Goal: Transaction & Acquisition: Purchase product/service

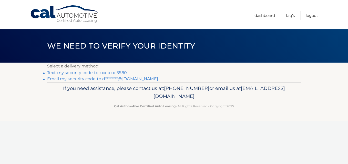
click at [113, 72] on link "Text my security code to xxx-xxx-5580" at bounding box center [87, 72] width 80 height 5
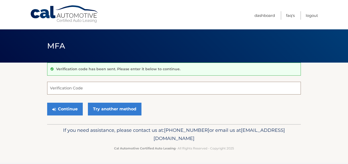
click at [67, 91] on input "Verification Code" at bounding box center [174, 88] width 254 height 13
type input "047414"
click at [47, 103] on button "Continue" at bounding box center [65, 109] width 36 height 13
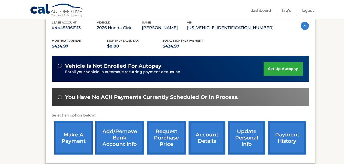
scroll to position [102, 0]
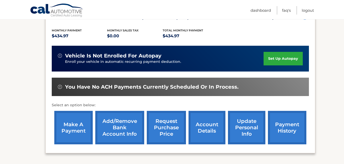
click at [80, 131] on link "make a payment" at bounding box center [73, 128] width 38 height 34
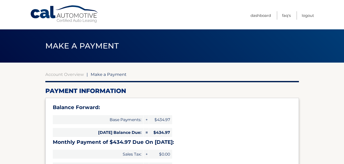
select select "YmI1NzkyNmEtY2QxNS00OWVhLWJkNTYtMmViNmY5NzBhMzQ1"
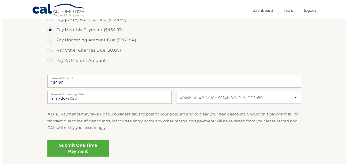
scroll to position [195, 0]
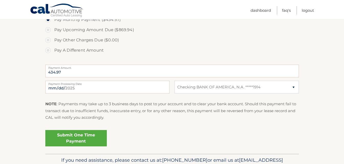
click at [71, 140] on link "Submit One Time Payment" at bounding box center [75, 138] width 61 height 16
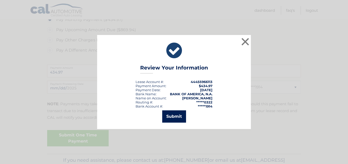
click at [175, 114] on button "Submit" at bounding box center [174, 117] width 24 height 12
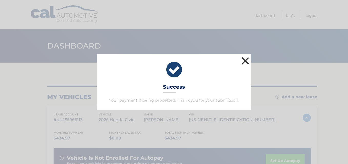
click at [243, 62] on button "×" at bounding box center [245, 61] width 10 height 10
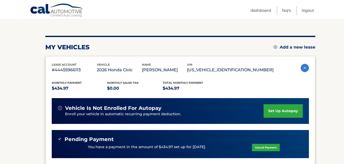
scroll to position [51, 0]
